Goal: Navigation & Orientation: Find specific page/section

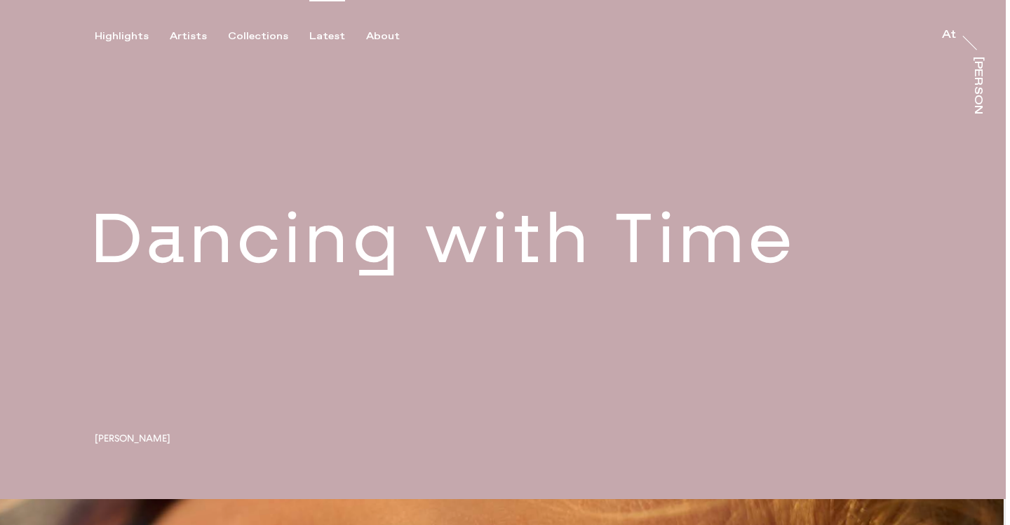
click at [322, 34] on div "Latest" at bounding box center [327, 36] width 36 height 13
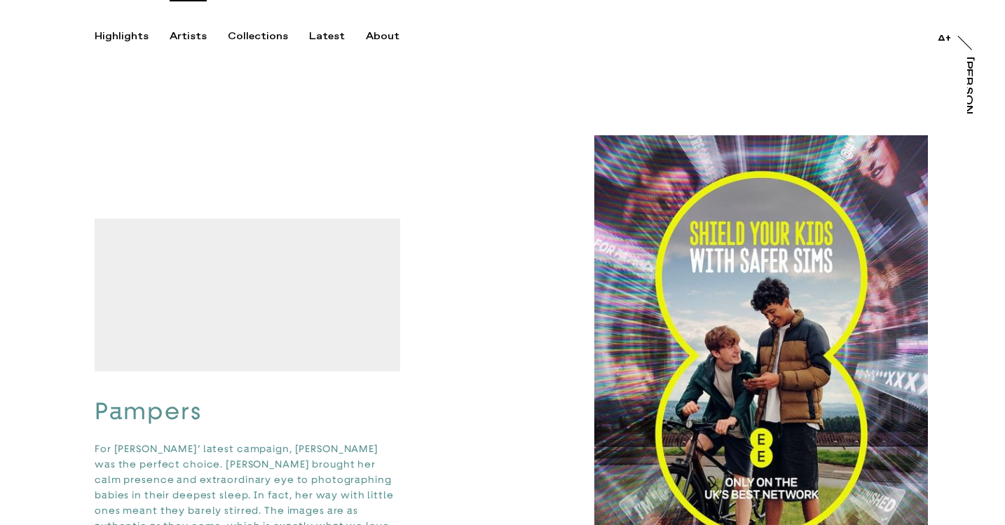
click at [194, 36] on div "Artists" at bounding box center [188, 36] width 37 height 13
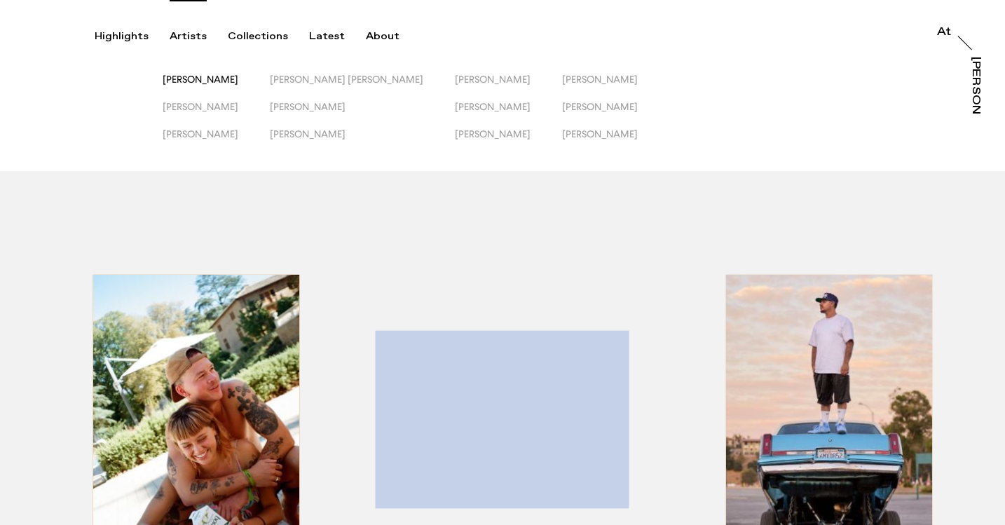
click at [219, 83] on span "[PERSON_NAME]" at bounding box center [201, 79] width 76 height 11
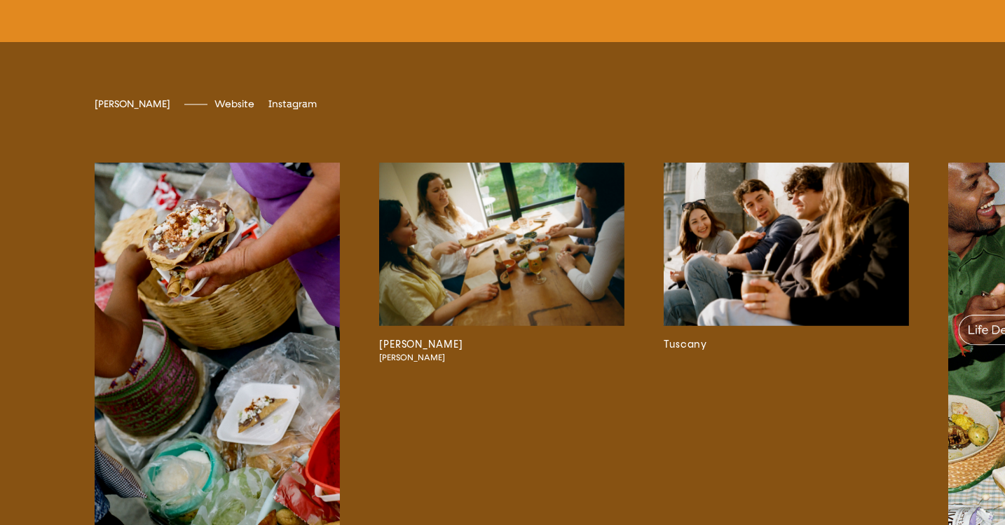
scroll to position [3299, 0]
